Goal: Find specific page/section: Find specific page/section

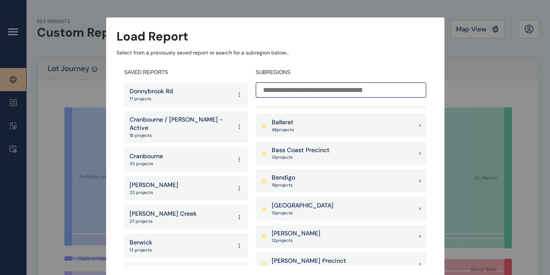
scroll to position [103, 0]
click at [314, 198] on div "Berwick South Precinct 13 project s" at bounding box center [341, 207] width 171 height 23
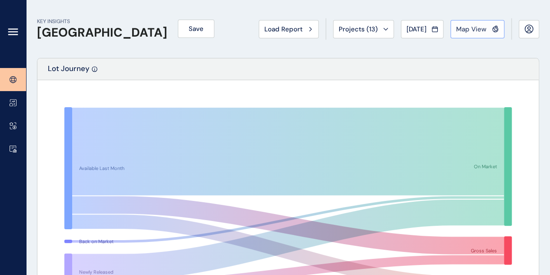
click at [477, 20] on button "Map View" at bounding box center [478, 29] width 54 height 18
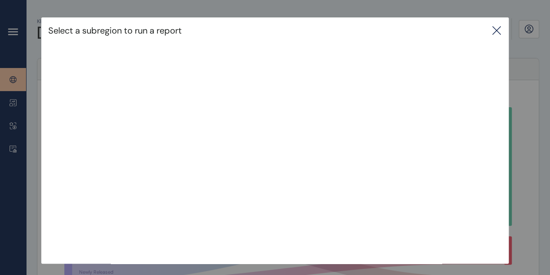
click at [502, 30] on icon at bounding box center [497, 30] width 10 height 10
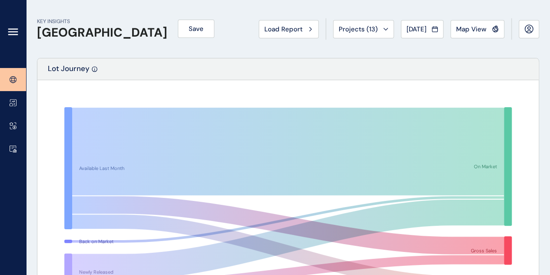
click at [17, 24] on div at bounding box center [13, 34] width 26 height 68
click at [15, 26] on div at bounding box center [13, 34] width 26 height 68
click at [14, 27] on icon at bounding box center [13, 32] width 10 height 10
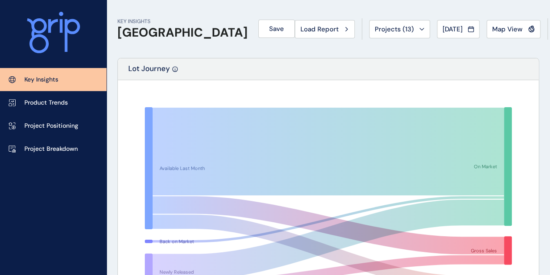
click at [30, 81] on p "Key Insights" at bounding box center [41, 79] width 34 height 9
click at [129, 92] on rect at bounding box center [328, 199] width 402 height 218
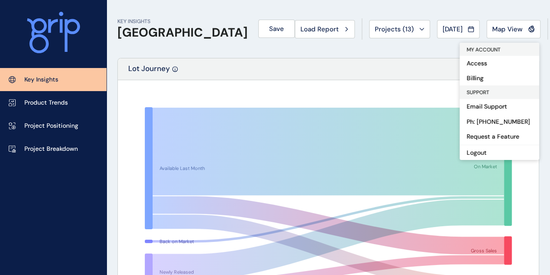
click at [382, 74] on div "Lot Journey" at bounding box center [328, 69] width 421 height 22
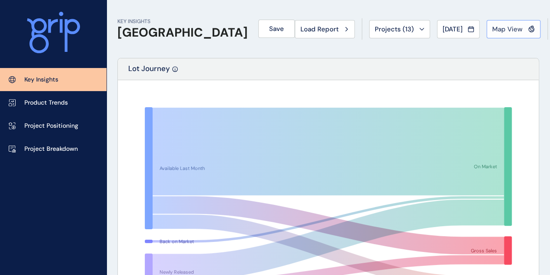
click at [493, 25] on span "Map View" at bounding box center [508, 29] width 30 height 9
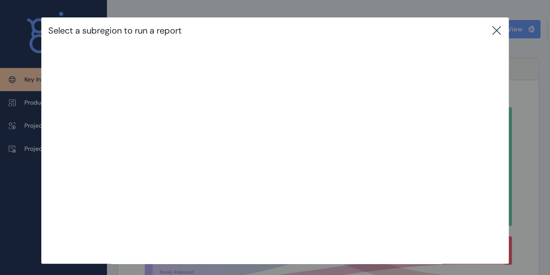
click at [473, 29] on div "Select a subregion to run a report" at bounding box center [275, 30] width 468 height 26
click at [497, 29] on icon at bounding box center [497, 30] width 10 height 10
